Goal: Information Seeking & Learning: Learn about a topic

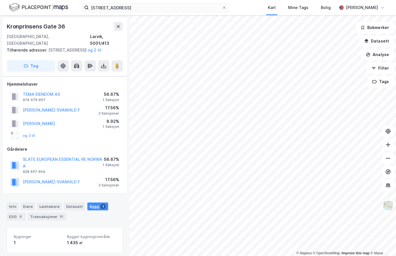
scroll to position [67, 0]
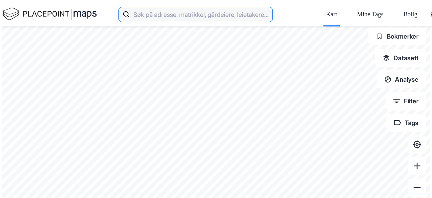
click at [163, 10] on input at bounding box center [201, 14] width 143 height 18
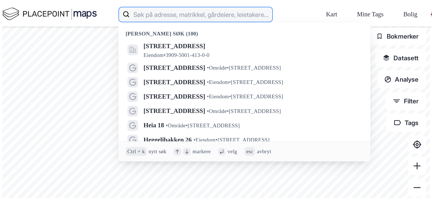
paste input "Eliesonsgate 4"
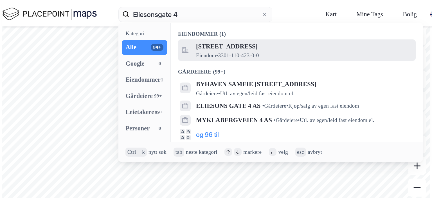
click at [196, 41] on span "Eliesons gate 4, 3044, DRAMMEN, DRAMMEN" at bounding box center [304, 46] width 216 height 11
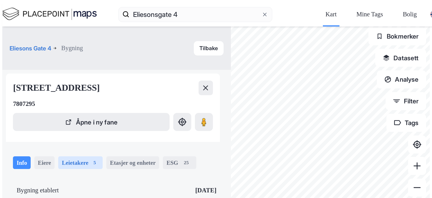
click at [58, 156] on div "Leietakere 5" at bounding box center [80, 162] width 44 height 13
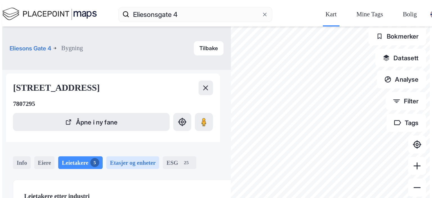
click at [110, 158] on div "Etasjer og enheter" at bounding box center [133, 162] width 46 height 8
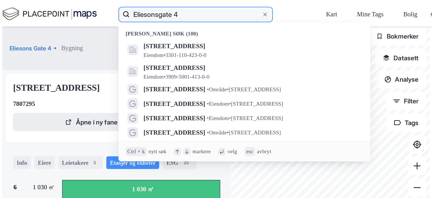
drag, startPoint x: 128, startPoint y: 9, endPoint x: 67, endPoint y: 5, distance: 60.9
click at [67, 5] on div "Eliesonsgate 4 Nylige søk (100) Eliesons gate 4, 3044, DRAMMEN, DRAMMEN Eiendom…" at bounding box center [218, 14] width 461 height 24
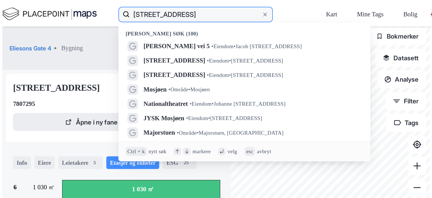
type input "jåttåvågveien 10"
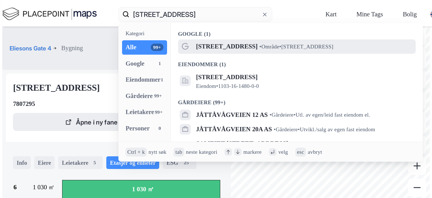
click at [259, 44] on span "•" at bounding box center [260, 47] width 2 height 6
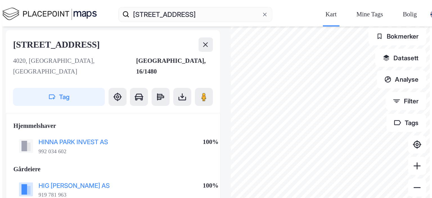
scroll to position [1, 0]
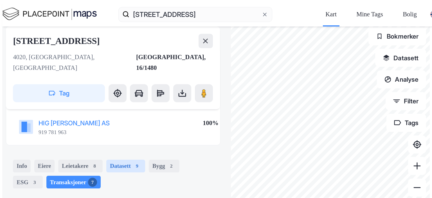
click at [106, 160] on div "Datasett 9" at bounding box center [125, 166] width 39 height 13
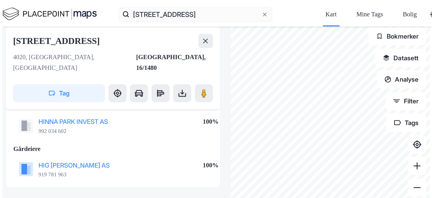
scroll to position [62, 0]
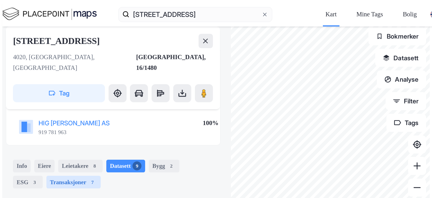
click at [46, 176] on div "Transaksjoner 7" at bounding box center [73, 182] width 54 height 13
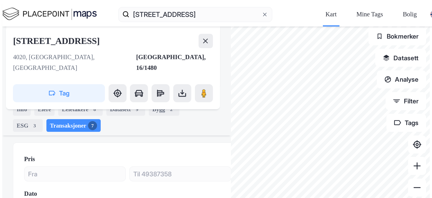
scroll to position [119, 0]
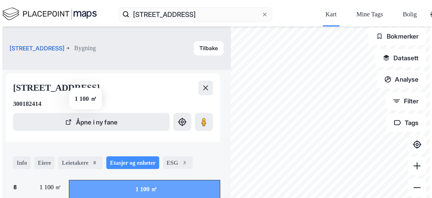
scroll to position [38, 0]
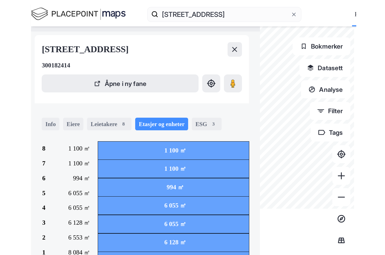
scroll to position [0, 0]
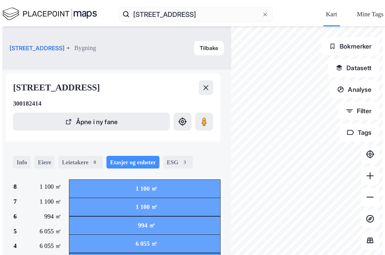
click at [380, 6] on div "jåttåvågveien 10 Kart Mine Tags Bolig Carl Simon Grimwade" at bounding box center [194, 14] width 413 height 24
click at [382, 4] on div "jåttåvågveien 10 Kart Mine Tags Bolig Carl Simon Grimwade" at bounding box center [194, 14] width 413 height 24
